Goal: Navigation & Orientation: Find specific page/section

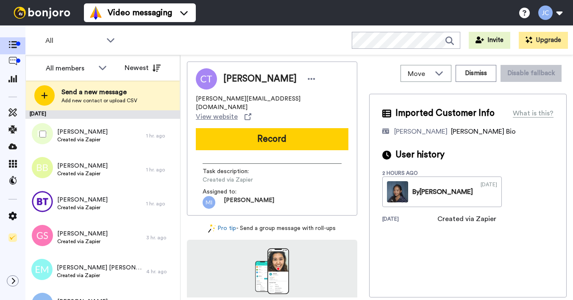
click at [71, 141] on span "Created via Zapier" at bounding box center [82, 139] width 50 height 7
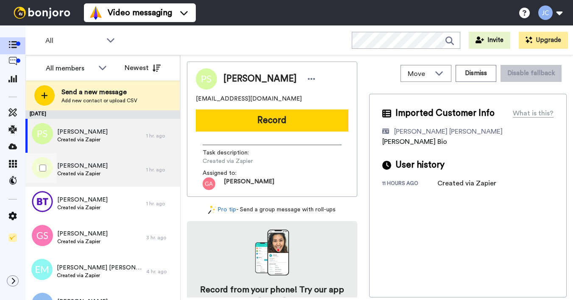
click at [73, 167] on span "Brittanie Brown" at bounding box center [82, 165] width 50 height 8
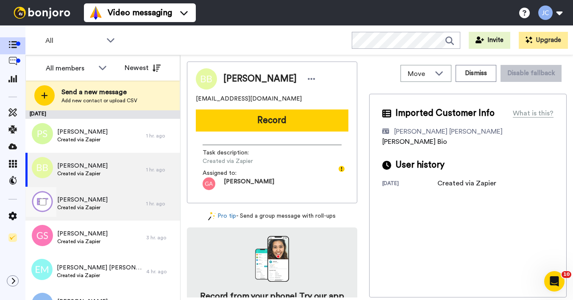
click at [82, 202] on span "[PERSON_NAME]" at bounding box center [82, 199] width 50 height 8
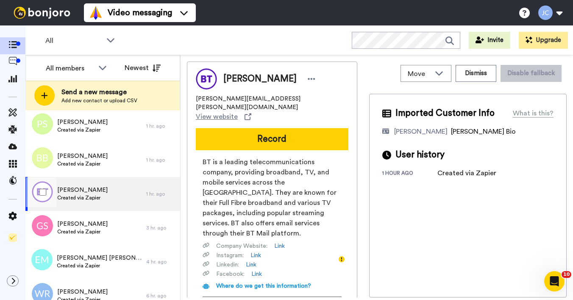
scroll to position [40, 0]
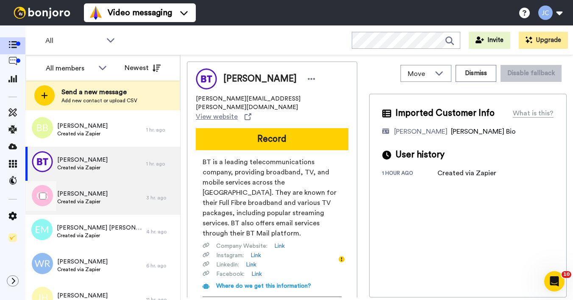
click at [90, 199] on span "Created via Zapier" at bounding box center [82, 201] width 50 height 7
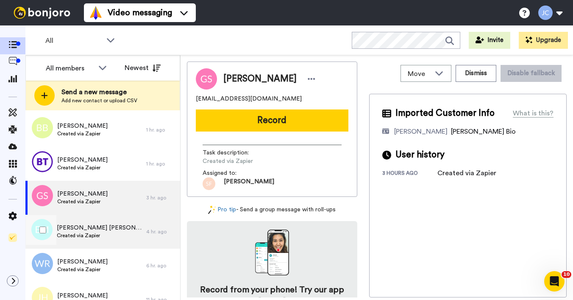
click at [91, 234] on span "Created via Zapier" at bounding box center [99, 235] width 85 height 7
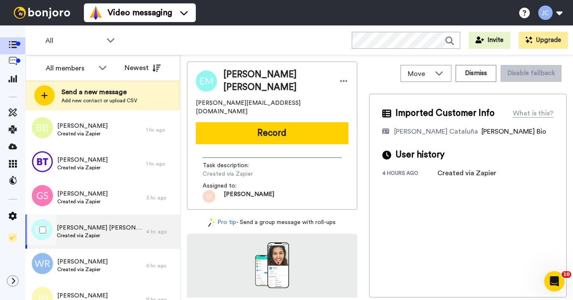
scroll to position [42, 0]
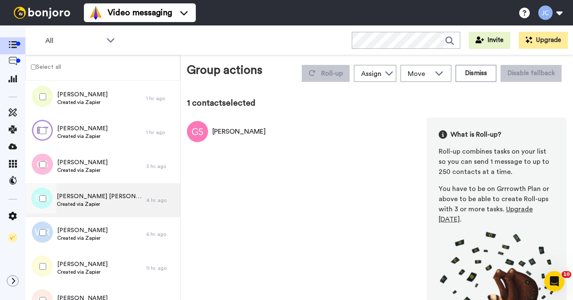
click at [79, 203] on span "Created via Zapier" at bounding box center [99, 203] width 85 height 7
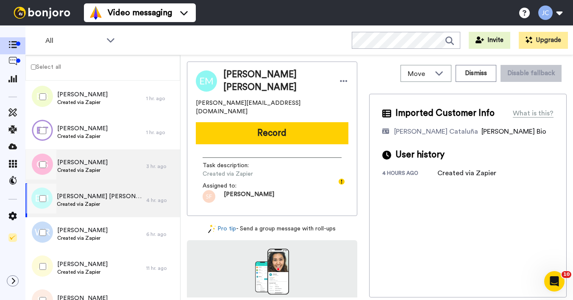
click at [78, 169] on span "Created via Zapier" at bounding box center [82, 170] width 50 height 7
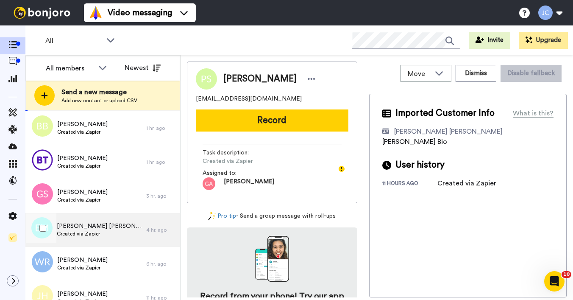
click at [69, 235] on span "Created via Zapier" at bounding box center [99, 233] width 85 height 7
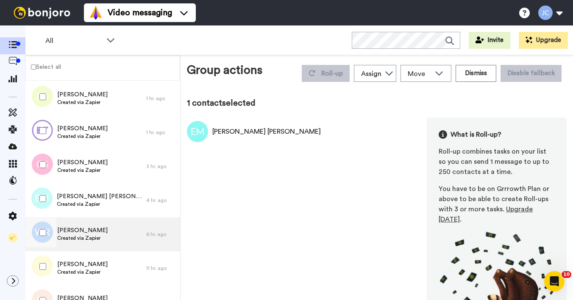
click at [77, 231] on span "[PERSON_NAME]" at bounding box center [82, 230] width 50 height 8
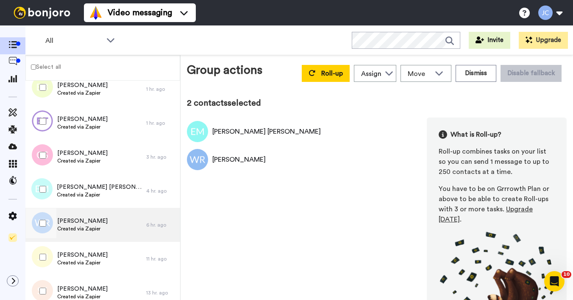
scroll to position [65, 0]
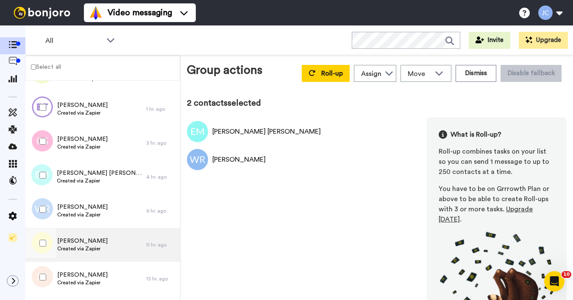
click at [88, 241] on span "[PERSON_NAME]" at bounding box center [82, 240] width 50 height 8
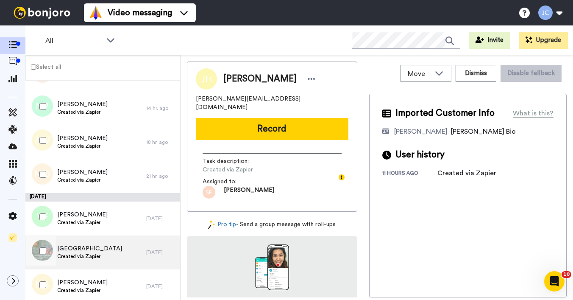
scroll to position [271, 0]
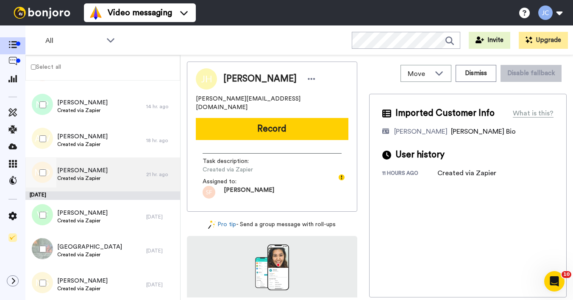
click at [83, 169] on span "[PERSON_NAME]" at bounding box center [82, 170] width 50 height 8
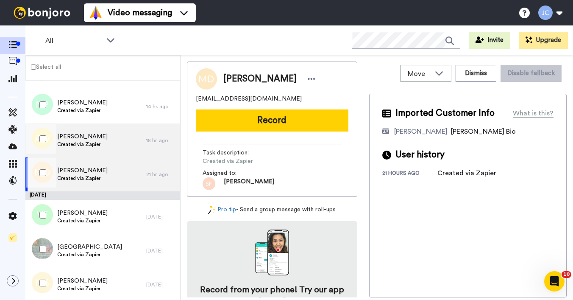
click at [79, 143] on span "Created via Zapier" at bounding box center [82, 144] width 50 height 7
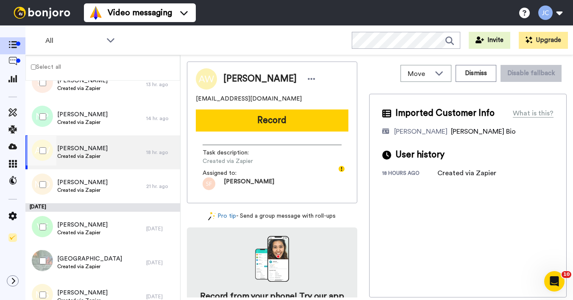
scroll to position [232, 0]
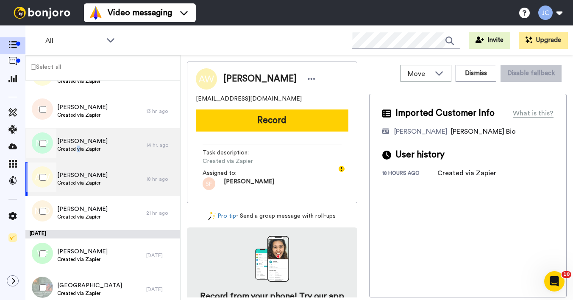
click at [78, 148] on span "Created via Zapier" at bounding box center [82, 148] width 50 height 7
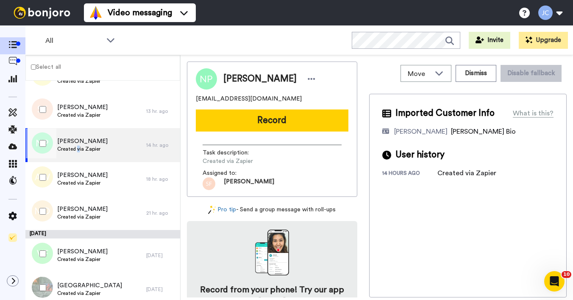
scroll to position [160, 0]
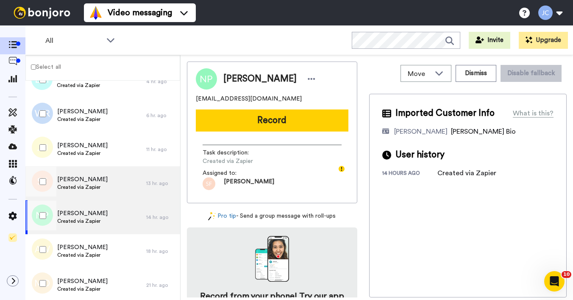
click at [73, 183] on span "[PERSON_NAME]" at bounding box center [82, 179] width 50 height 8
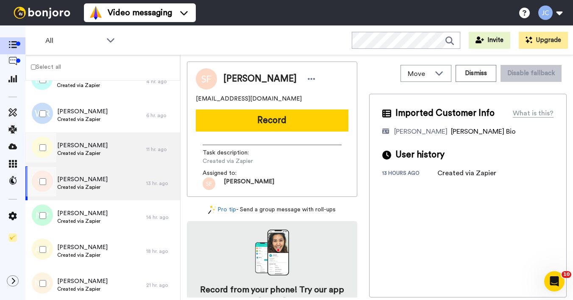
click at [80, 147] on span "[PERSON_NAME]" at bounding box center [82, 145] width 50 height 8
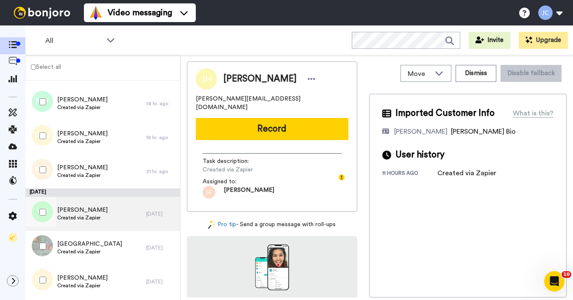
scroll to position [322, 0]
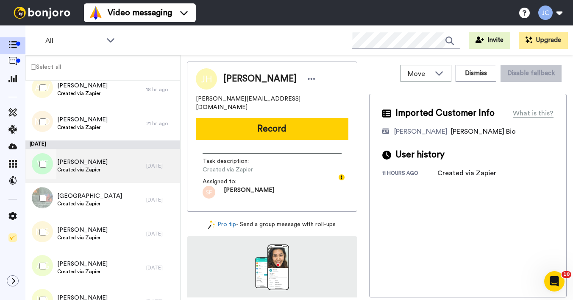
click at [83, 163] on span "[PERSON_NAME]" at bounding box center [82, 162] width 50 height 8
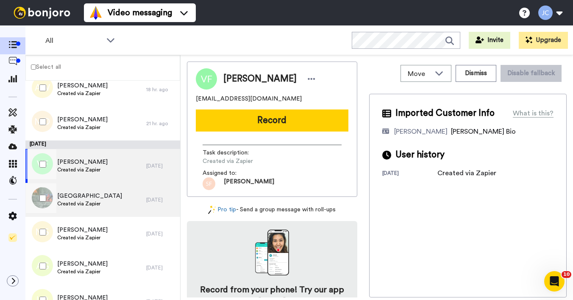
click at [79, 206] on span "Created via Zapier" at bounding box center [89, 203] width 65 height 7
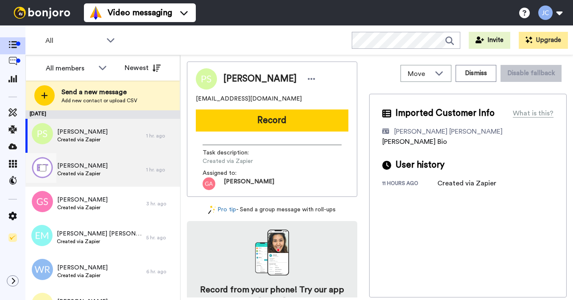
click at [74, 183] on div "[PERSON_NAME] Created via Zapier" at bounding box center [85, 170] width 121 height 34
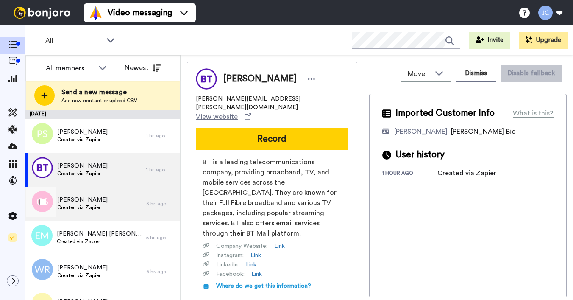
click at [69, 206] on span "Created via Zapier" at bounding box center [82, 207] width 50 height 7
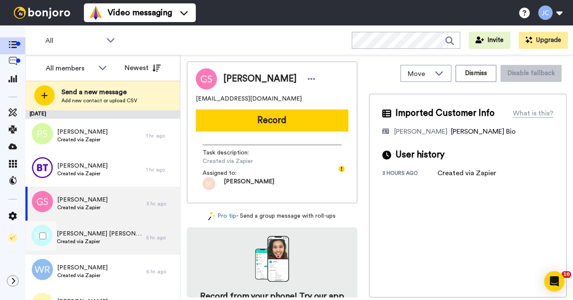
click at [64, 236] on span "[PERSON_NAME] [PERSON_NAME]" at bounding box center [99, 233] width 85 height 8
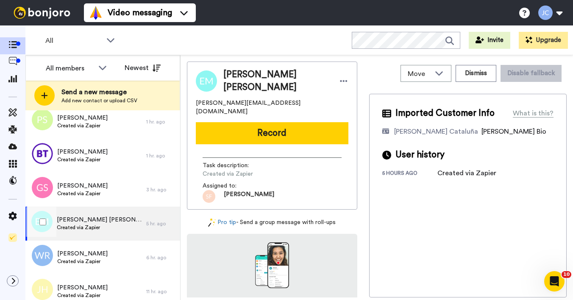
scroll to position [25, 0]
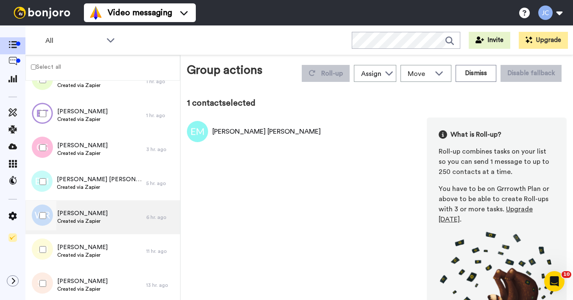
click at [82, 219] on span "Created via Zapier" at bounding box center [82, 220] width 50 height 7
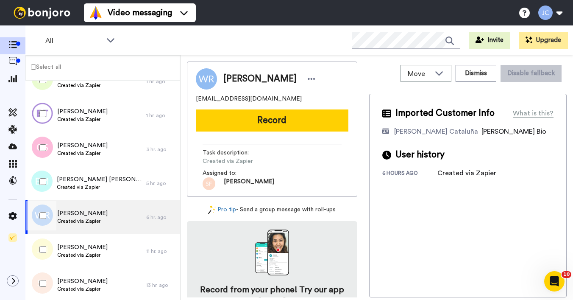
scroll to position [32, 0]
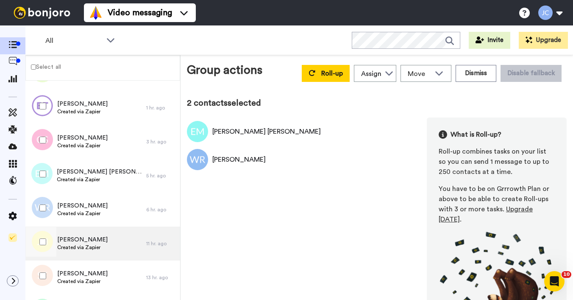
click at [63, 239] on span "[PERSON_NAME]" at bounding box center [82, 239] width 50 height 8
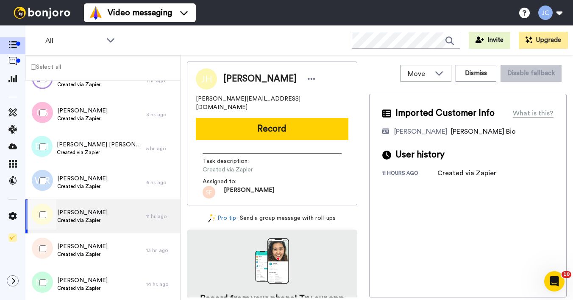
scroll to position [76, 0]
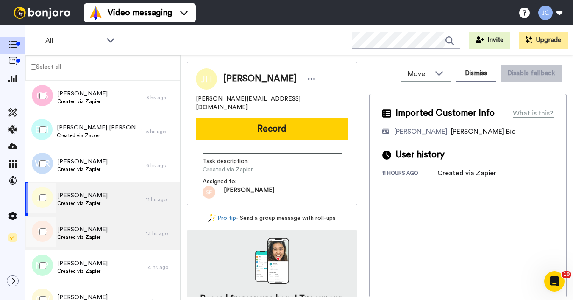
click at [65, 243] on div "[PERSON_NAME] Created via Zapier" at bounding box center [85, 233] width 121 height 34
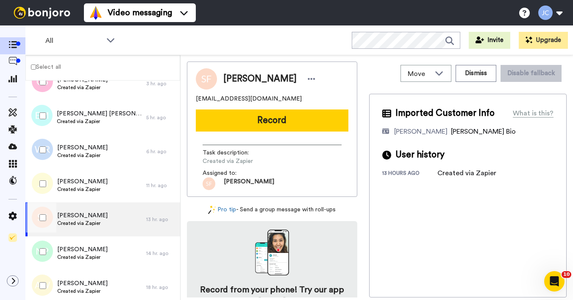
scroll to position [97, 0]
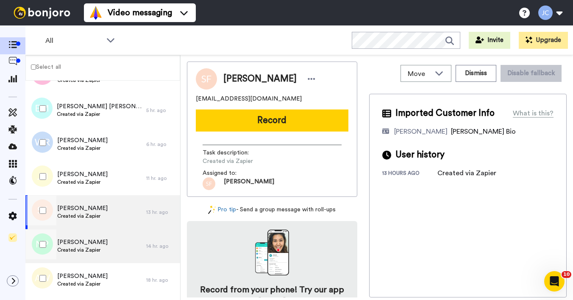
click at [65, 244] on span "[PERSON_NAME]" at bounding box center [82, 242] width 50 height 8
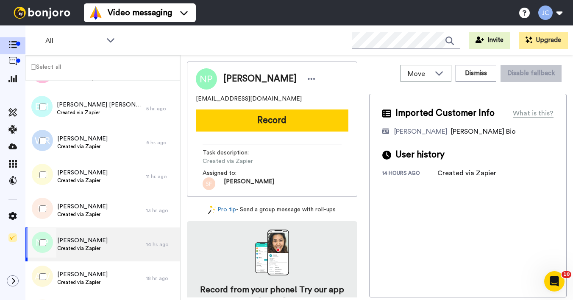
scroll to position [114, 0]
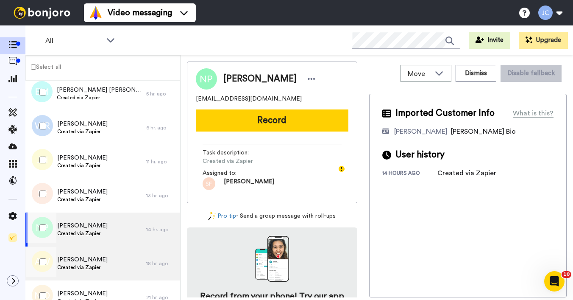
click at [76, 263] on span "[PERSON_NAME]" at bounding box center [82, 259] width 50 height 8
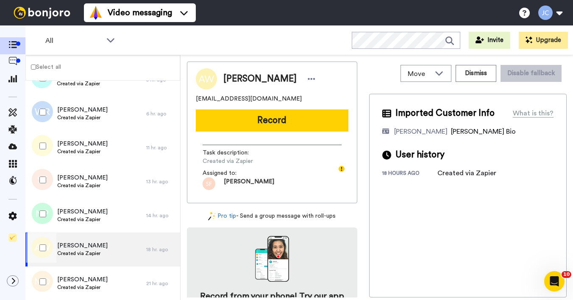
scroll to position [130, 0]
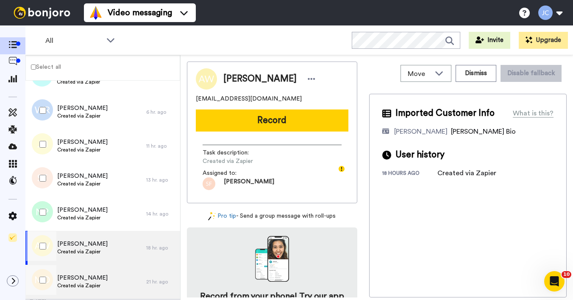
click at [83, 279] on span "[PERSON_NAME]" at bounding box center [82, 277] width 50 height 8
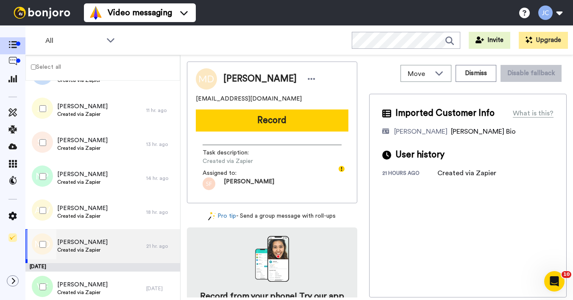
scroll to position [175, 0]
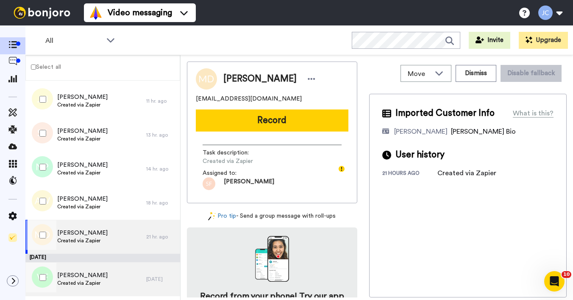
click at [86, 275] on span "[PERSON_NAME]" at bounding box center [82, 275] width 50 height 8
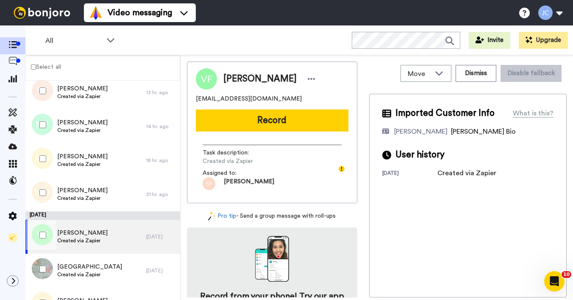
scroll to position [235, 0]
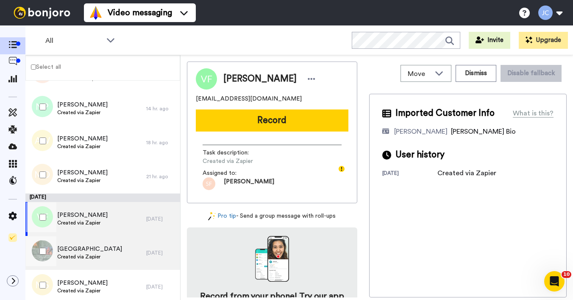
click at [88, 257] on span "Created via Zapier" at bounding box center [89, 256] width 65 height 7
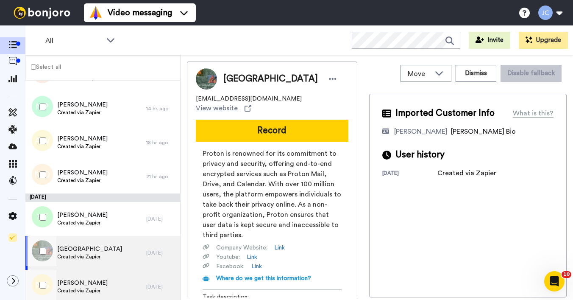
click at [85, 283] on span "[PERSON_NAME]" at bounding box center [82, 282] width 50 height 8
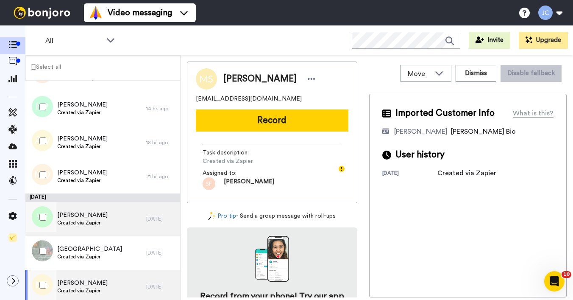
click at [91, 222] on span "Created via Zapier" at bounding box center [82, 222] width 50 height 7
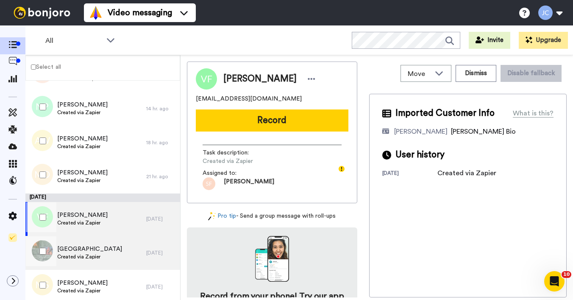
click at [100, 251] on div "Arius Manor Created via Zapier" at bounding box center [85, 253] width 121 height 34
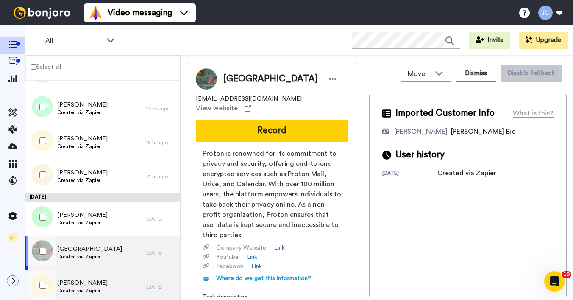
click at [97, 281] on span "[PERSON_NAME]" at bounding box center [82, 282] width 50 height 8
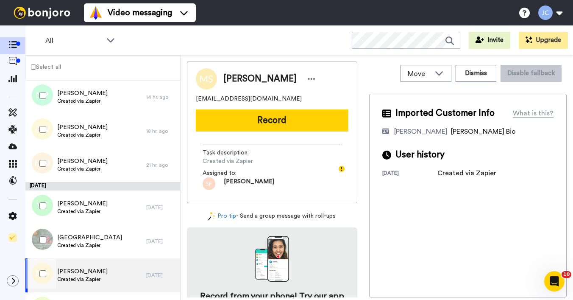
scroll to position [306, 0]
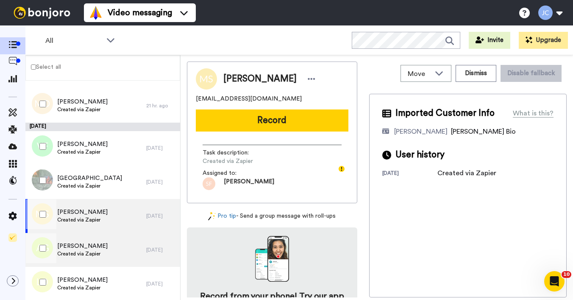
click at [93, 239] on div "[PERSON_NAME] Created via Zapier" at bounding box center [85, 250] width 121 height 34
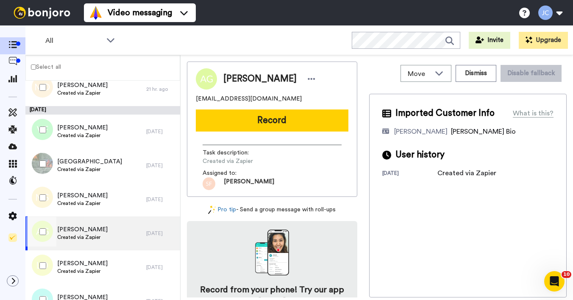
scroll to position [324, 0]
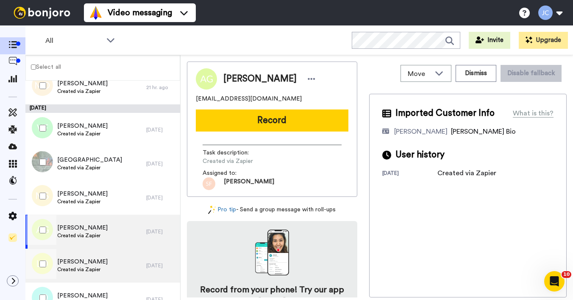
click at [92, 257] on span "[PERSON_NAME]" at bounding box center [82, 261] width 50 height 8
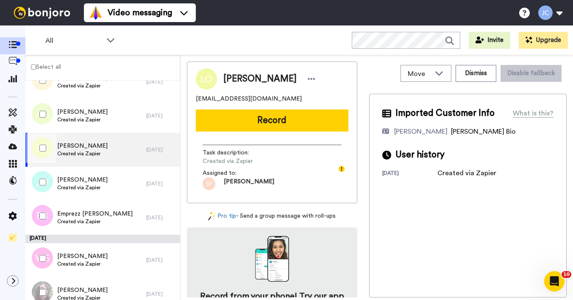
scroll to position [451, 0]
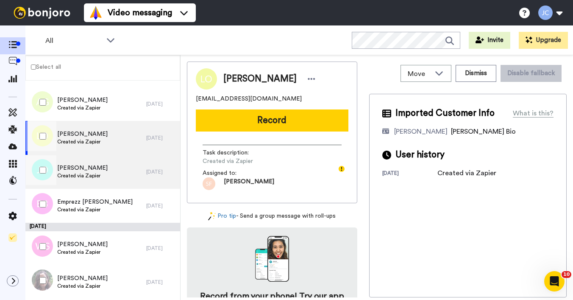
click at [107, 181] on div "[PERSON_NAME] Created via Zapier" at bounding box center [85, 172] width 121 height 34
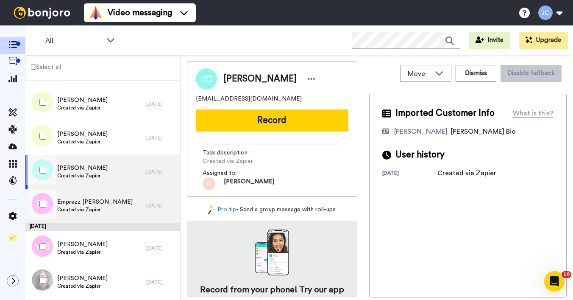
click at [100, 200] on span "Emprezz [PERSON_NAME]" at bounding box center [94, 201] width 75 height 8
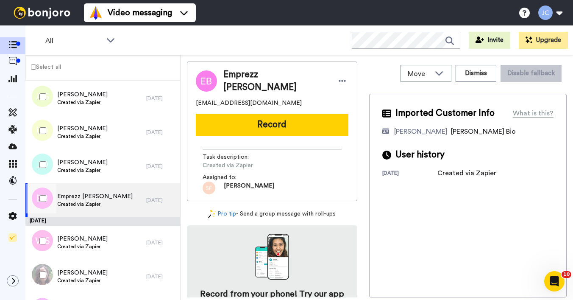
scroll to position [470, 0]
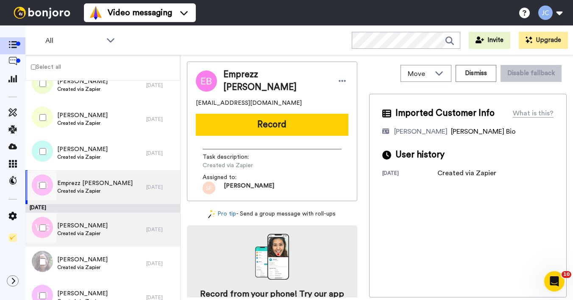
click at [99, 228] on span "[PERSON_NAME]" at bounding box center [82, 225] width 50 height 8
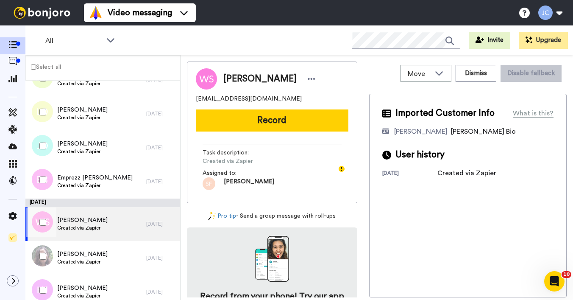
scroll to position [501, 0]
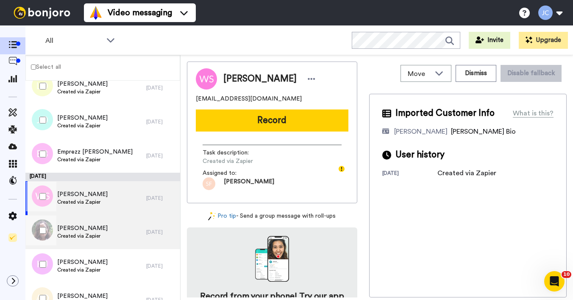
click at [100, 228] on span "[PERSON_NAME]" at bounding box center [82, 228] width 50 height 8
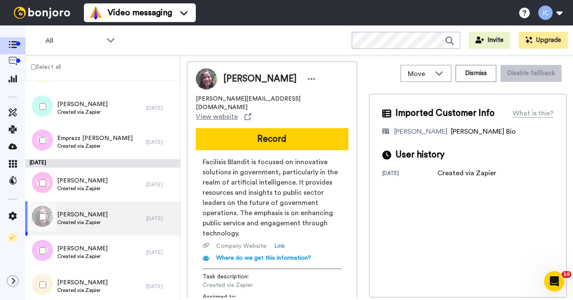
scroll to position [583, 0]
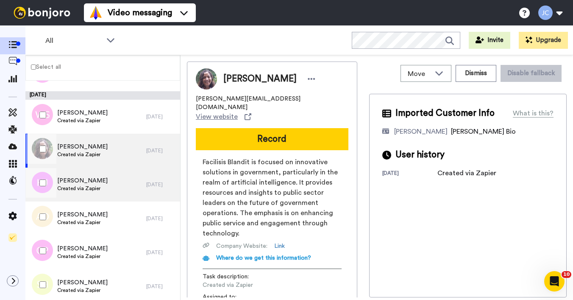
click at [81, 175] on div "[PERSON_NAME] Created via Zapier" at bounding box center [85, 184] width 121 height 34
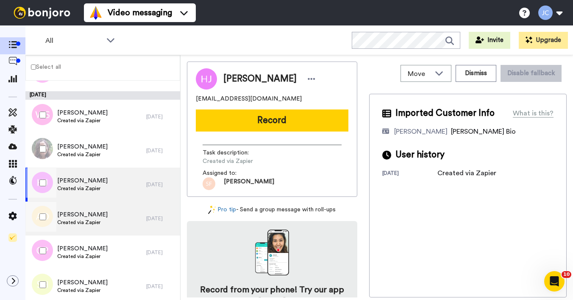
click at [86, 219] on span "Created via Zapier" at bounding box center [82, 222] width 50 height 7
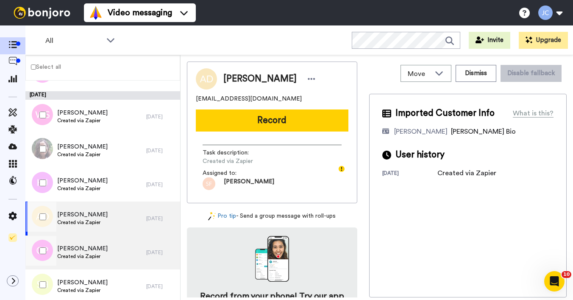
click at [83, 251] on span "[PERSON_NAME]" at bounding box center [82, 248] width 50 height 8
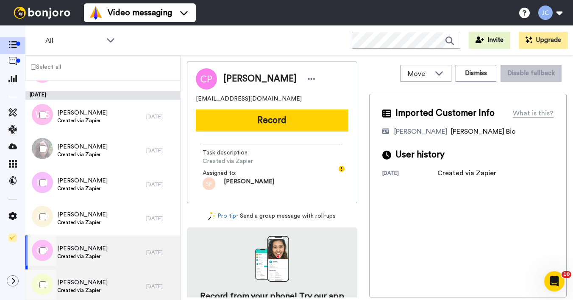
click at [81, 286] on span "Created via Zapier" at bounding box center [82, 289] width 50 height 7
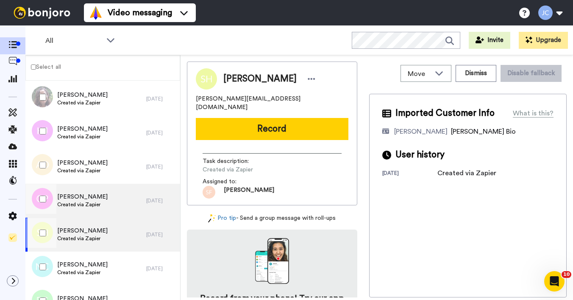
scroll to position [679, 0]
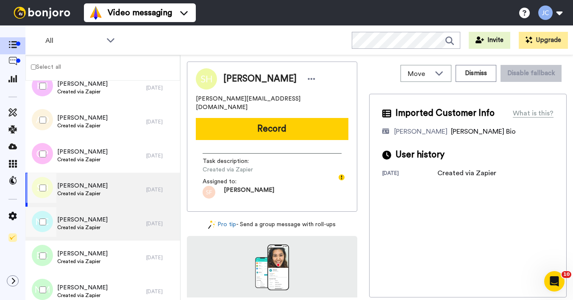
click at [81, 229] on span "Created via Zapier" at bounding box center [82, 227] width 50 height 7
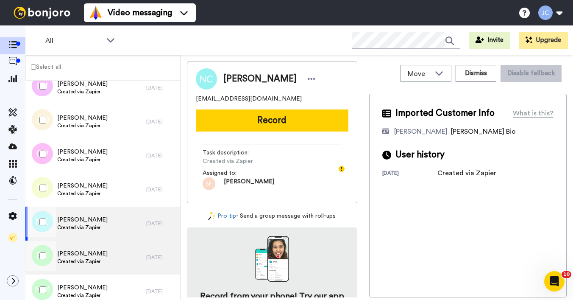
click at [89, 256] on span "[PERSON_NAME]" at bounding box center [82, 253] width 50 height 8
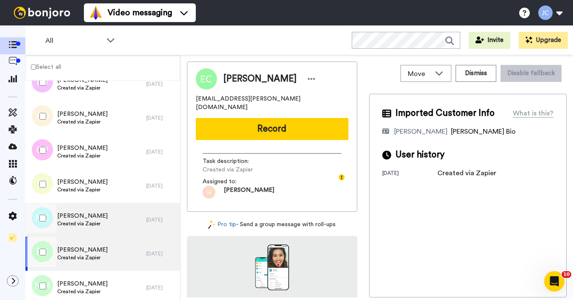
scroll to position [700, 0]
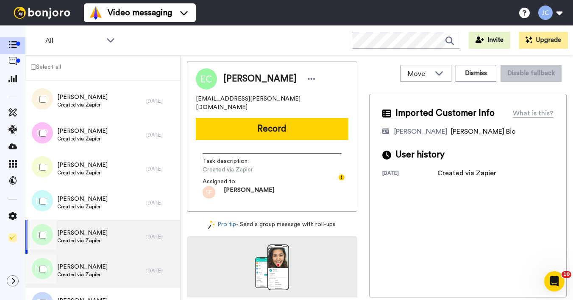
click at [83, 268] on span "[PERSON_NAME]" at bounding box center [82, 266] width 50 height 8
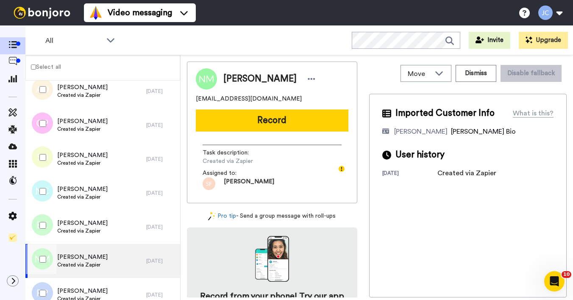
scroll to position [759, 0]
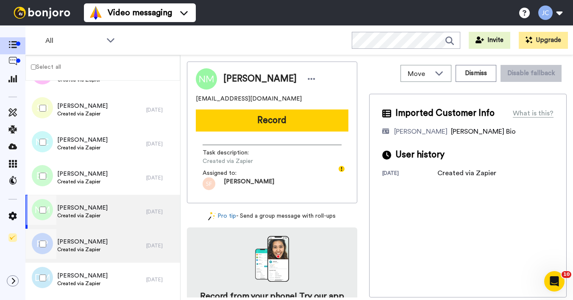
click at [100, 250] on div "[PERSON_NAME] Created via Zapier" at bounding box center [85, 245] width 121 height 34
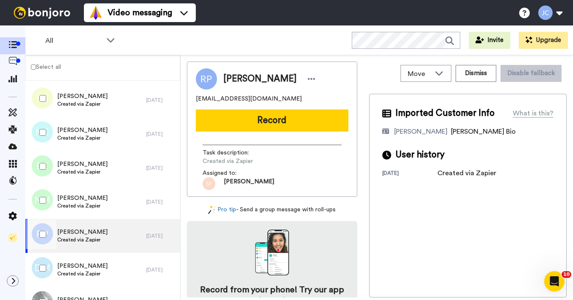
scroll to position [785, 0]
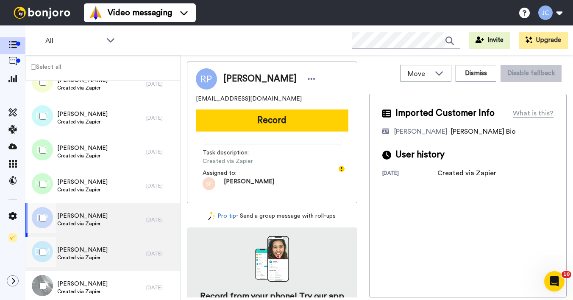
click at [97, 250] on span "[PERSON_NAME]" at bounding box center [82, 249] width 50 height 8
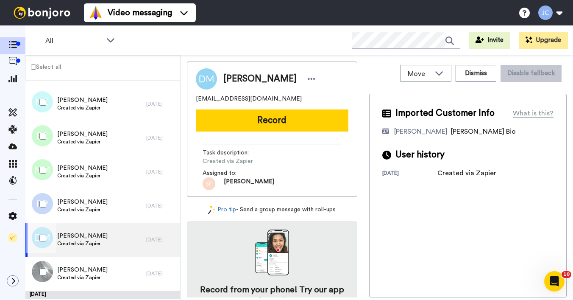
scroll to position [801, 0]
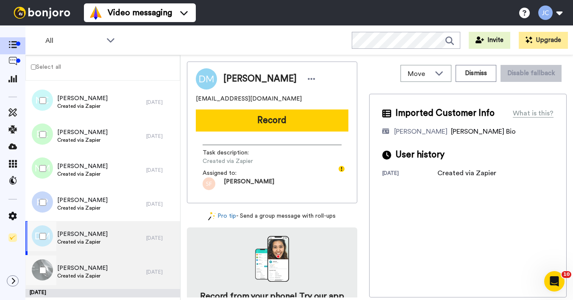
click at [89, 270] on span "[PERSON_NAME]" at bounding box center [82, 268] width 50 height 8
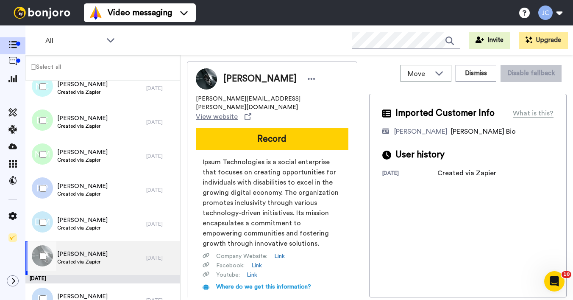
scroll to position [846, 0]
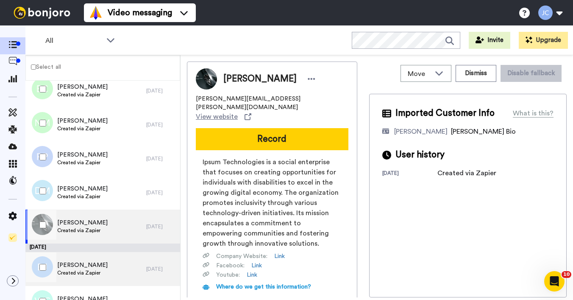
click at [87, 267] on span "[PERSON_NAME]" at bounding box center [82, 265] width 50 height 8
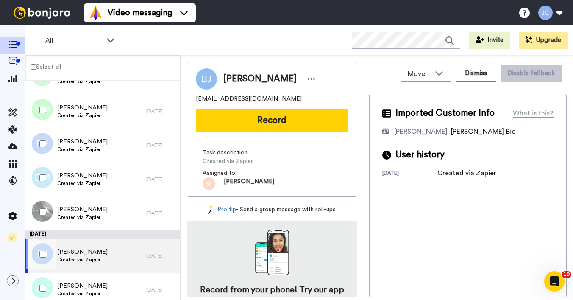
scroll to position [904, 0]
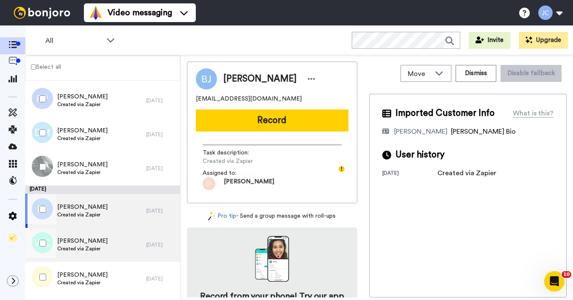
click at [81, 242] on span "[PERSON_NAME]" at bounding box center [82, 240] width 50 height 8
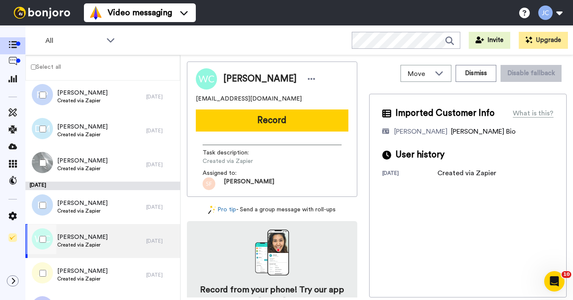
scroll to position [938, 0]
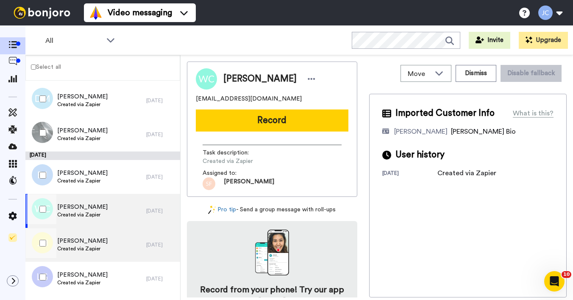
click at [81, 243] on span "[PERSON_NAME]" at bounding box center [82, 240] width 50 height 8
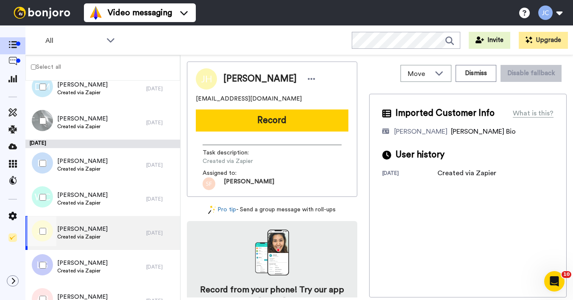
scroll to position [1027, 0]
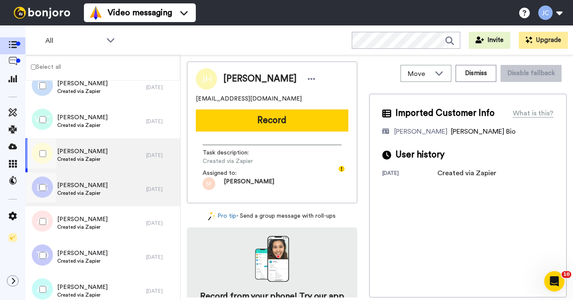
click at [81, 194] on span "Created via Zapier" at bounding box center [82, 192] width 50 height 7
